Goal: Task Accomplishment & Management: Manage account settings

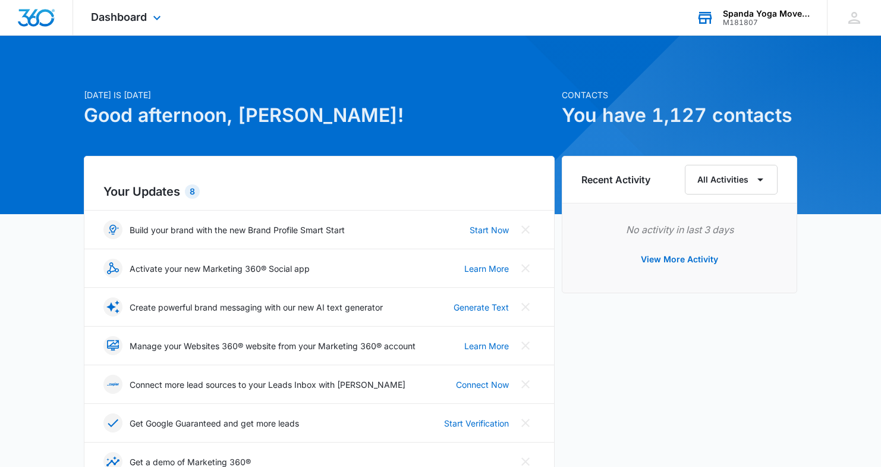
click at [758, 20] on div "M181807" at bounding box center [766, 22] width 87 height 8
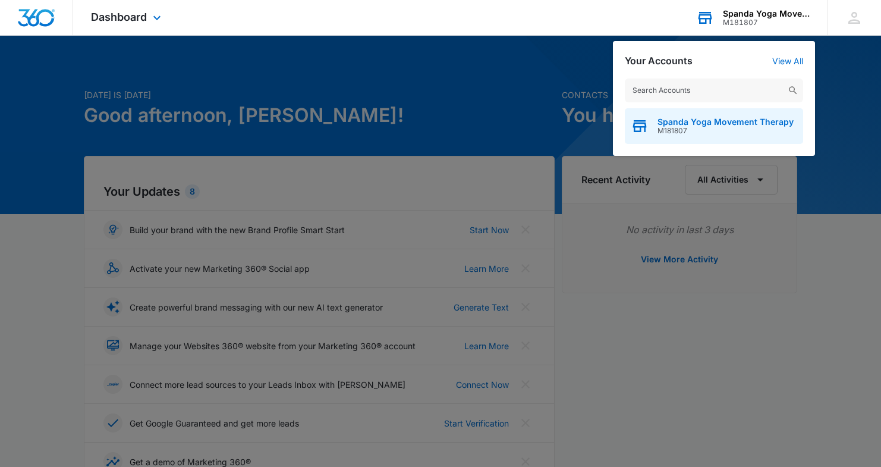
click at [708, 120] on span "Spanda Yoga Movement Therapy" at bounding box center [725, 122] width 136 height 10
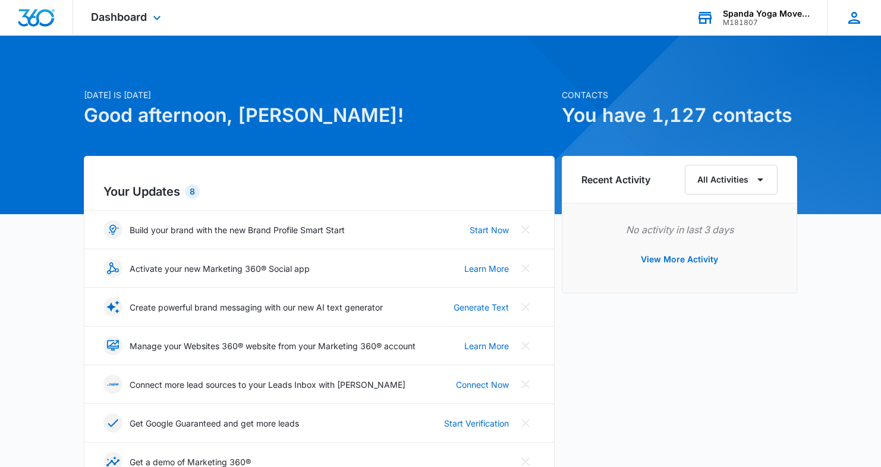
click at [852, 14] on icon at bounding box center [854, 18] width 12 height 12
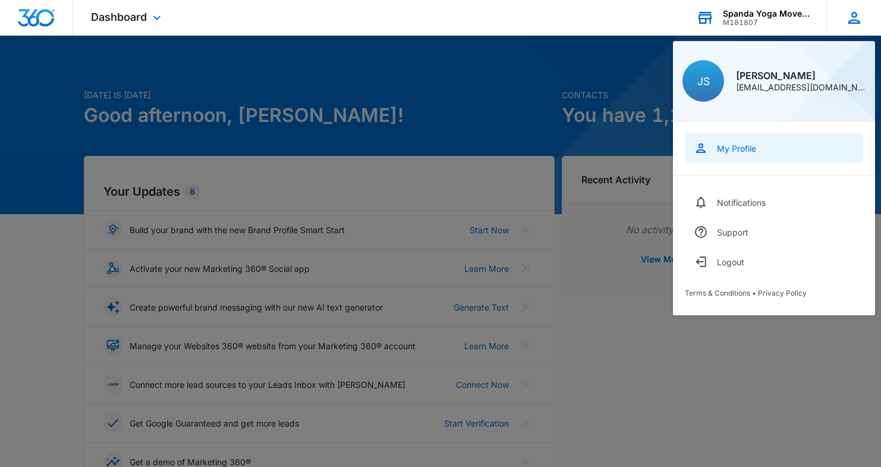
click at [741, 141] on link "My Profile" at bounding box center [774, 148] width 178 height 30
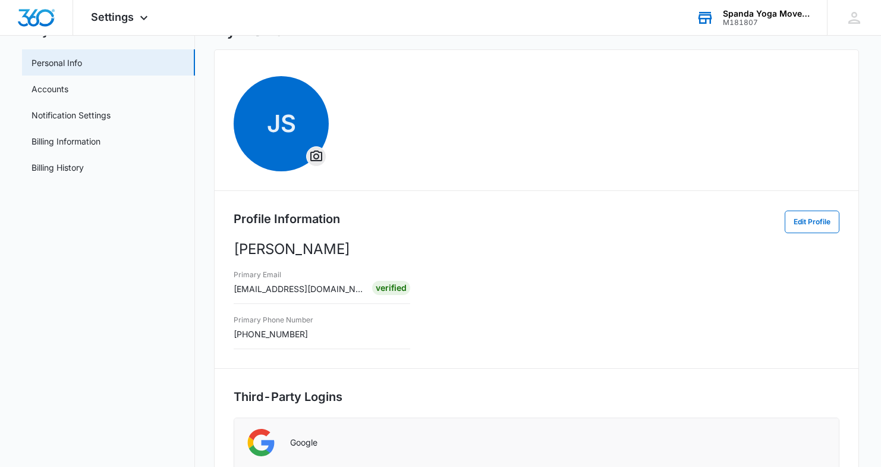
scroll to position [54, 0]
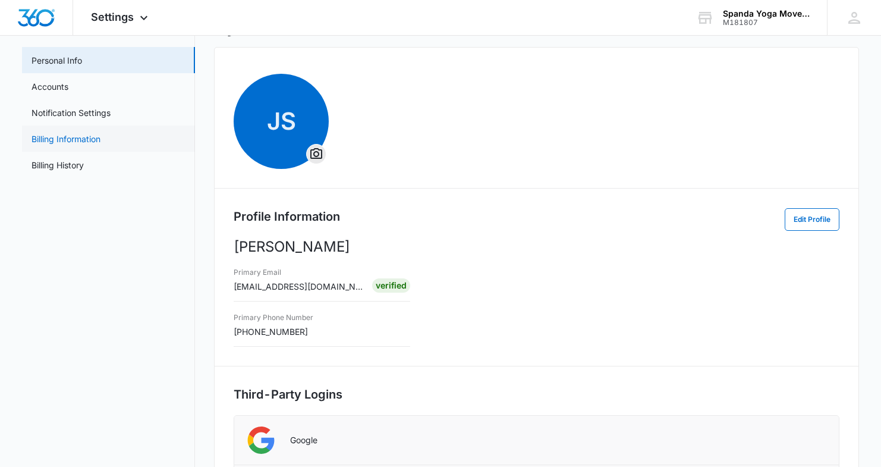
click at [89, 140] on link "Billing Information" at bounding box center [66, 139] width 69 height 12
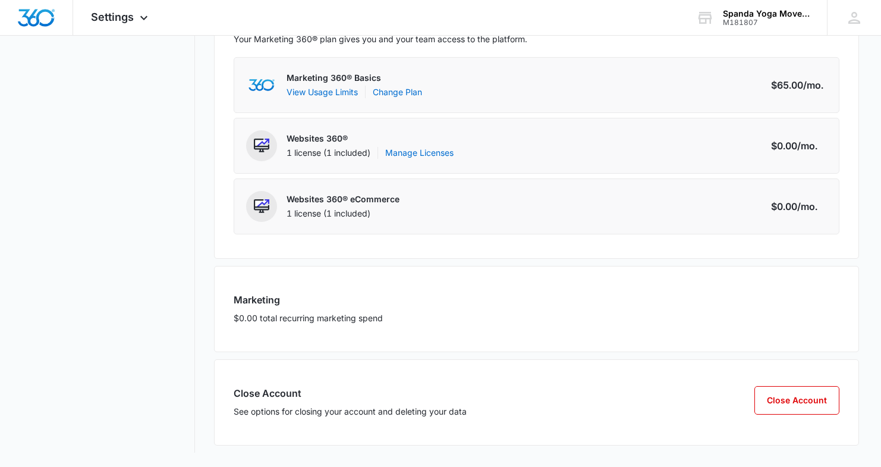
scroll to position [225, 0]
click at [788, 392] on button "Close Account" at bounding box center [796, 400] width 85 height 29
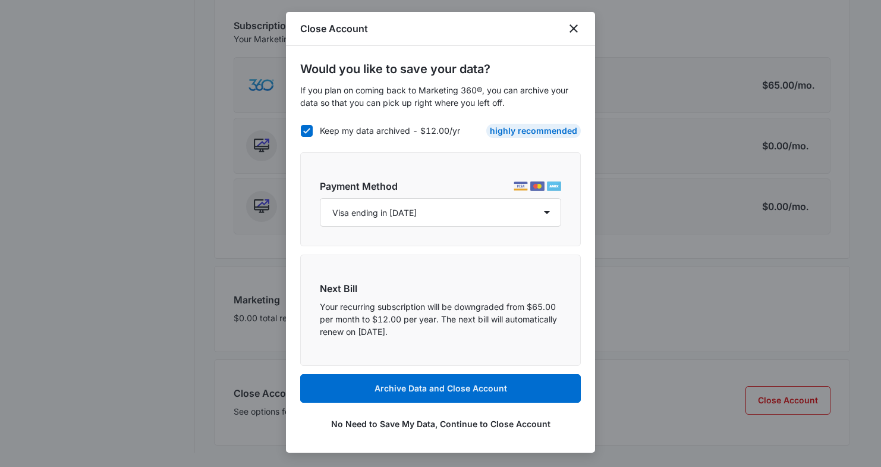
click at [308, 131] on icon at bounding box center [306, 130] width 7 height 5
click at [301, 131] on input "Keep my data archived - $12.00/yr" at bounding box center [300, 130] width 1 height 1
checkbox input "false"
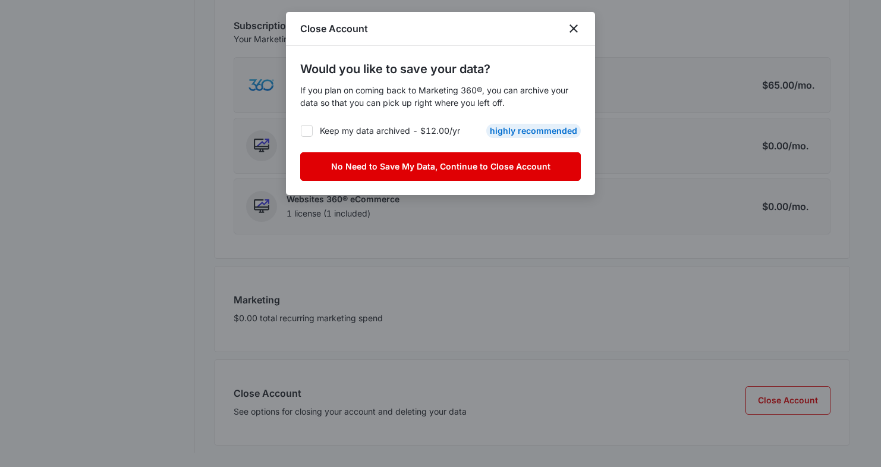
click at [492, 165] on button "No Need to Save My Data, Continue to Close Account" at bounding box center [440, 166] width 281 height 29
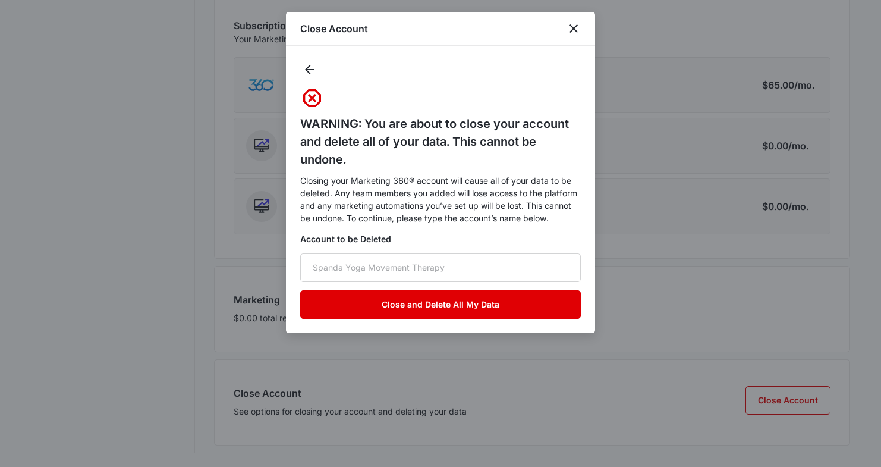
click at [456, 303] on button "Close and Delete All My Data" at bounding box center [440, 304] width 281 height 29
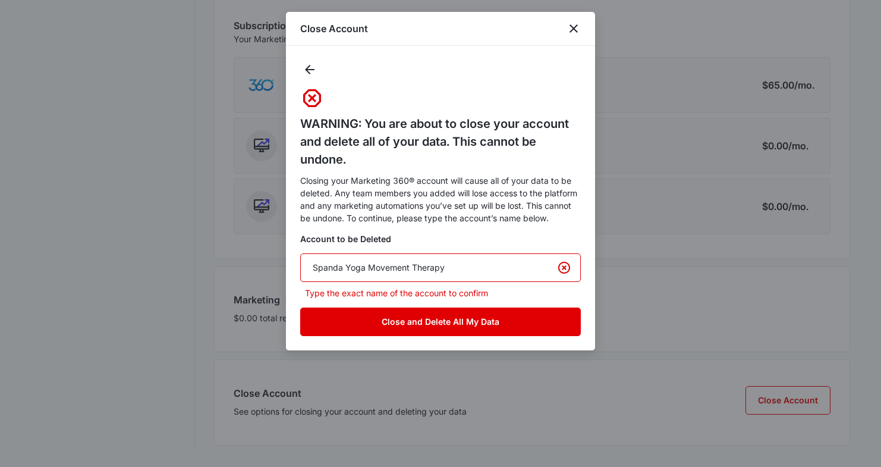
type input "Spanda Yoga Movement Therapy"
click at [460, 320] on button "Close and Delete All My Data" at bounding box center [440, 321] width 281 height 29
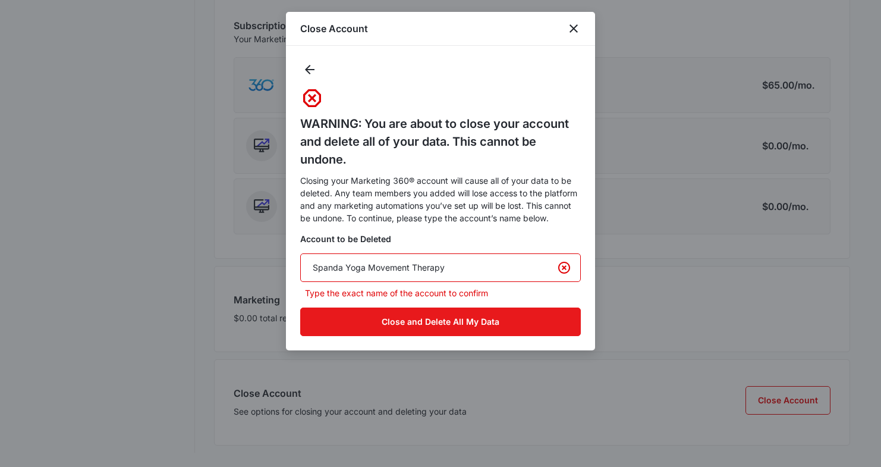
drag, startPoint x: 474, startPoint y: 270, endPoint x: 314, endPoint y: 266, distance: 160.0
click at [313, 266] on input "Spanda Yoga Movement Therapy" at bounding box center [440, 267] width 281 height 29
paste input "Spanda Yoga Movement Therapy"
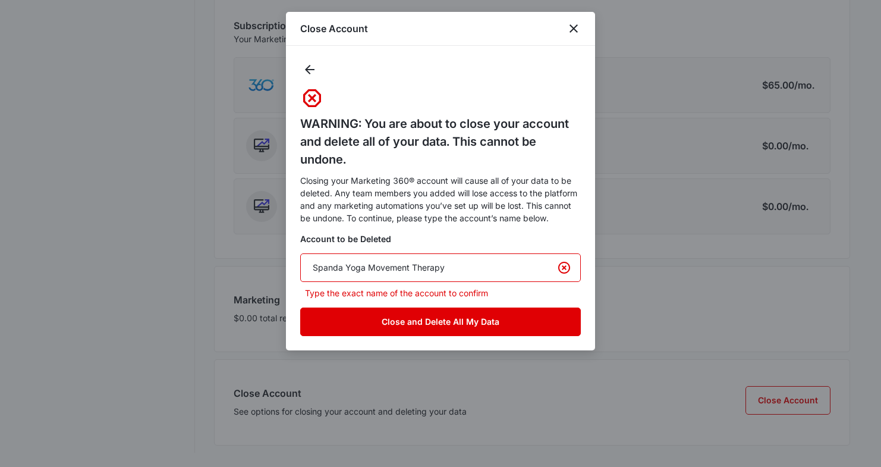
click at [485, 317] on button "Close and Delete All My Data" at bounding box center [440, 321] width 281 height 29
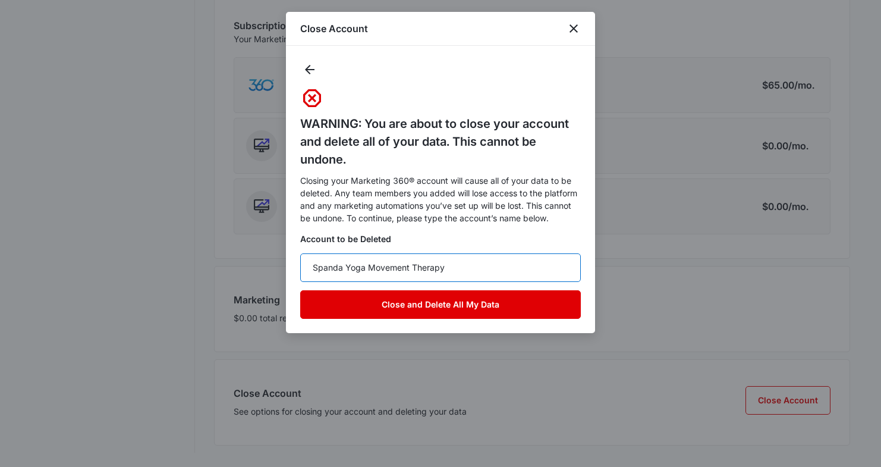
type input "Spanda Yoga Movement Therapy"
click at [453, 297] on button "Close and Delete All My Data" at bounding box center [440, 304] width 281 height 29
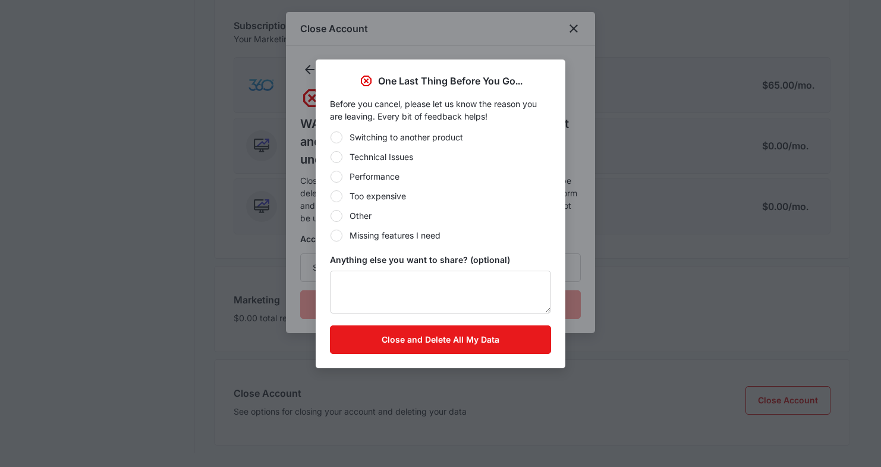
click at [335, 216] on div at bounding box center [336, 216] width 12 height 12
click at [330, 216] on input "Other" at bounding box center [330, 215] width 1 height 1
radio input "true"
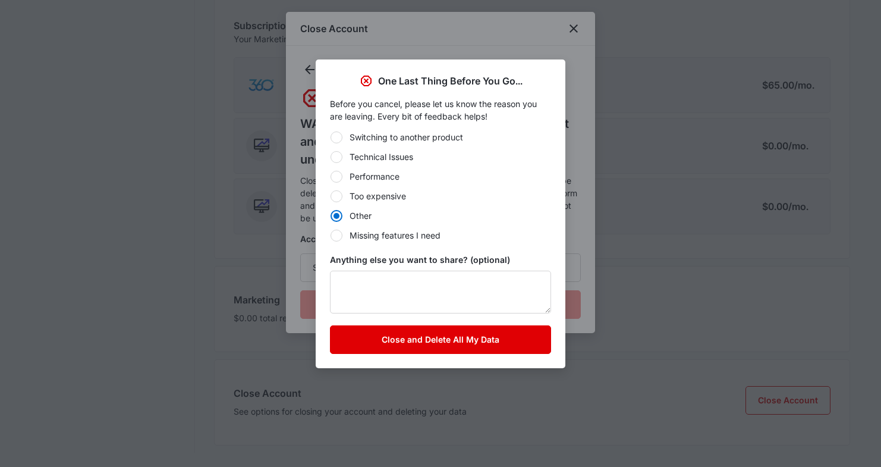
click at [439, 333] on button "Close and Delete All My Data" at bounding box center [440, 339] width 221 height 29
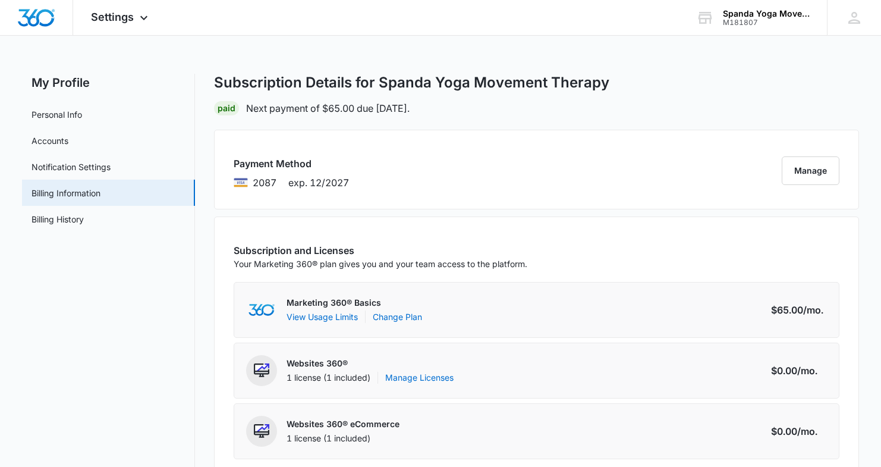
scroll to position [0, 0]
click at [851, 23] on icon at bounding box center [854, 18] width 12 height 12
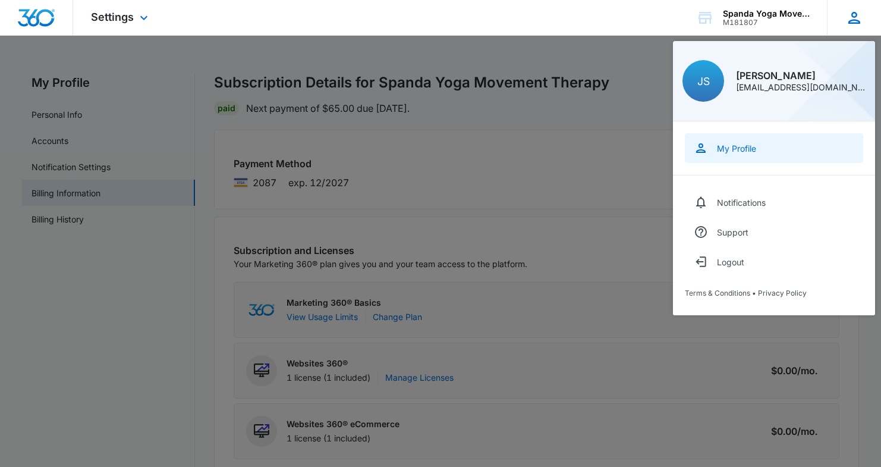
click at [736, 147] on div "My Profile" at bounding box center [736, 148] width 39 height 10
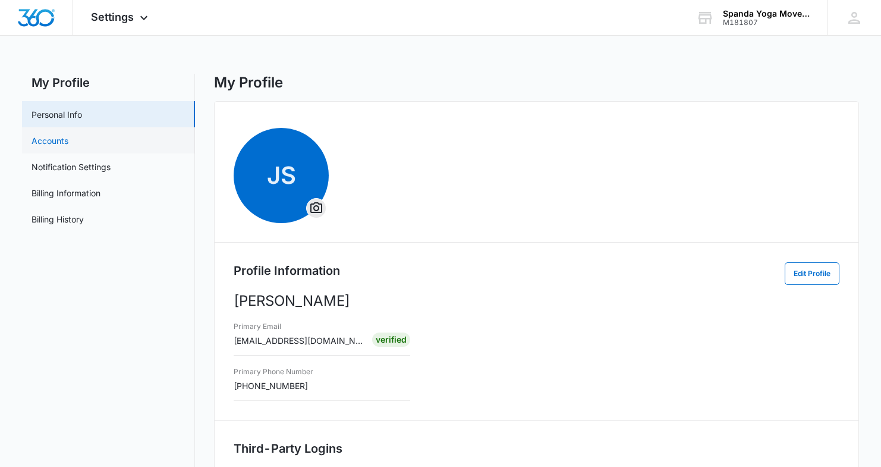
click at [62, 143] on link "Accounts" at bounding box center [50, 140] width 37 height 12
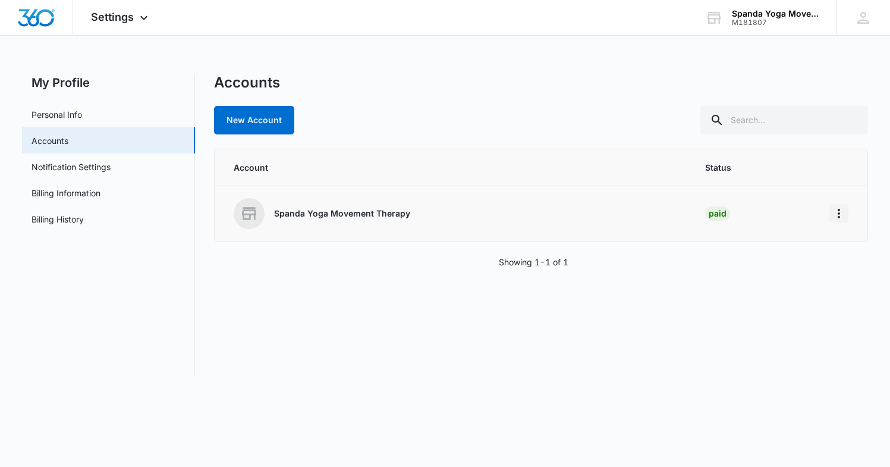
click at [837, 216] on icon "Home" at bounding box center [839, 213] width 14 height 14
click at [799, 244] on div "Go to Dashboard" at bounding box center [786, 247] width 66 height 8
